Goal: Information Seeking & Learning: Learn about a topic

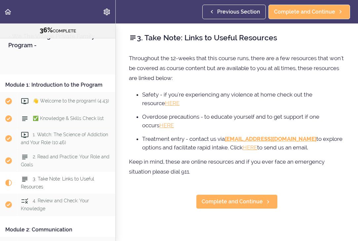
scroll to position [132, 0]
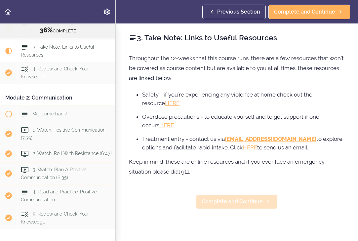
click at [233, 201] on span "Complete and Continue" at bounding box center [231, 201] width 61 height 8
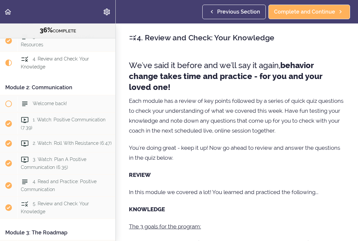
scroll to position [145, 0]
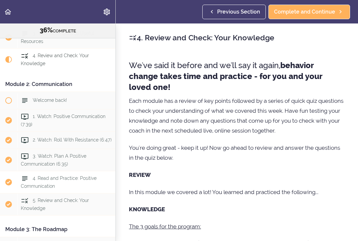
click at [59, 180] on span "4. Read and Practice: Positive Communication" at bounding box center [59, 181] width 76 height 13
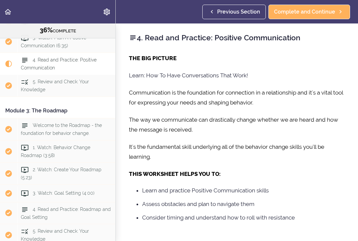
scroll to position [268, 0]
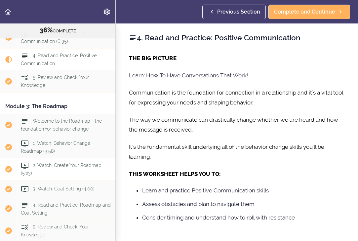
click at [59, 167] on div "2. Watch: Create Your Roadmap (5:23)" at bounding box center [66, 169] width 98 height 22
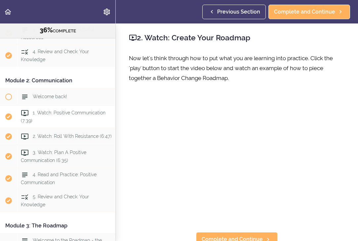
scroll to position [149, 0]
click at [49, 113] on span "1. Watch: Positive Communication (7:39)" at bounding box center [63, 116] width 85 height 13
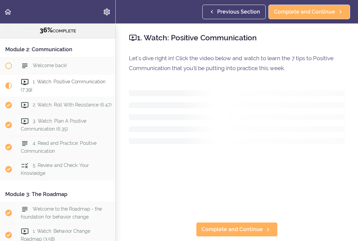
scroll to position [206, 0]
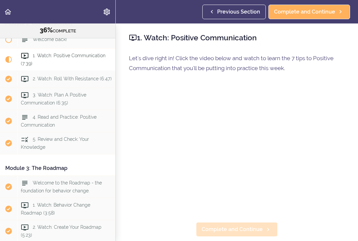
click at [234, 229] on span "Complete and Continue" at bounding box center [231, 229] width 61 height 8
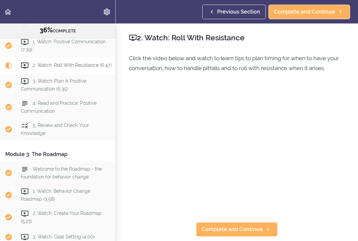
scroll to position [228, 0]
